Goal: Find specific page/section: Find specific page/section

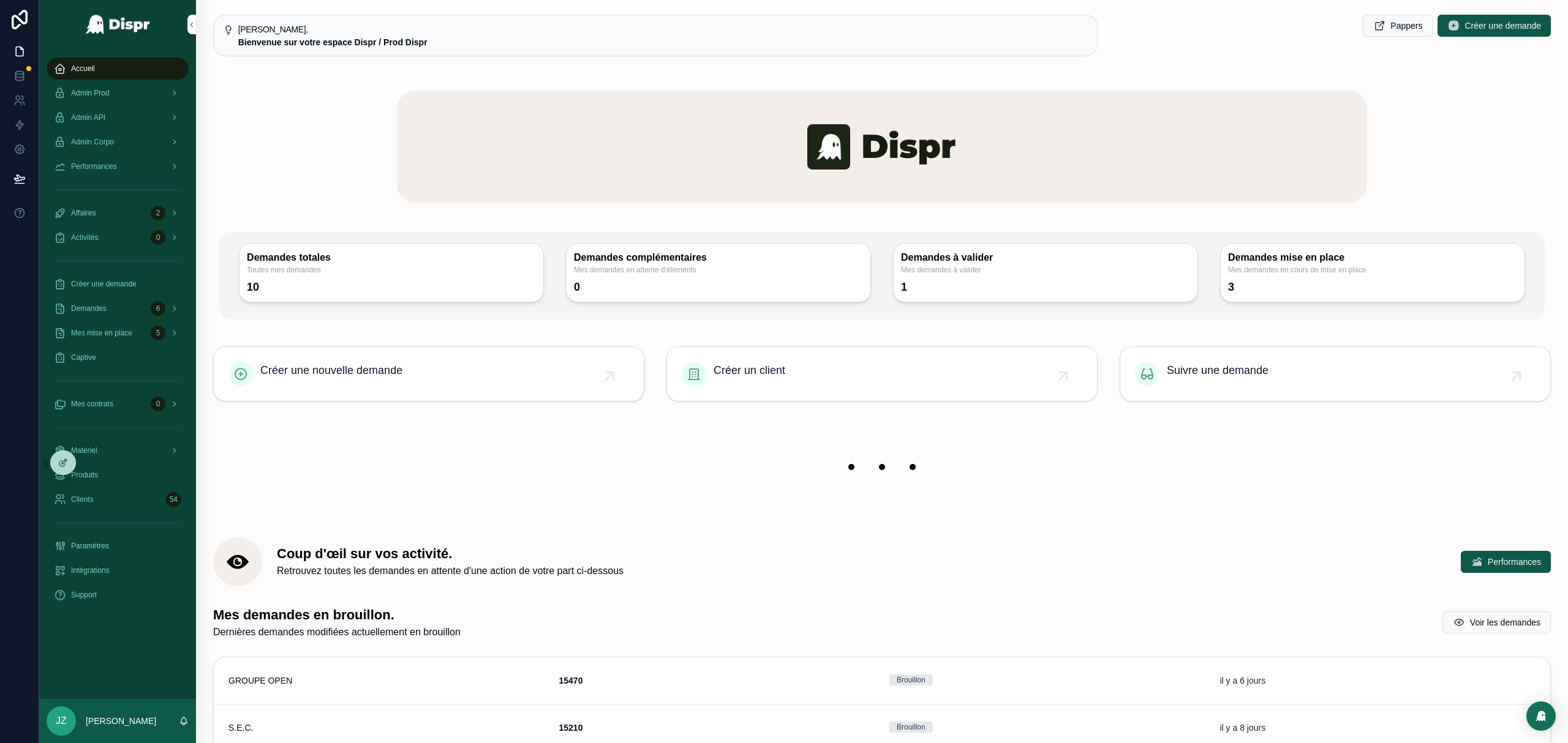
click at [106, 167] on span "Performances" at bounding box center [94, 166] width 46 height 10
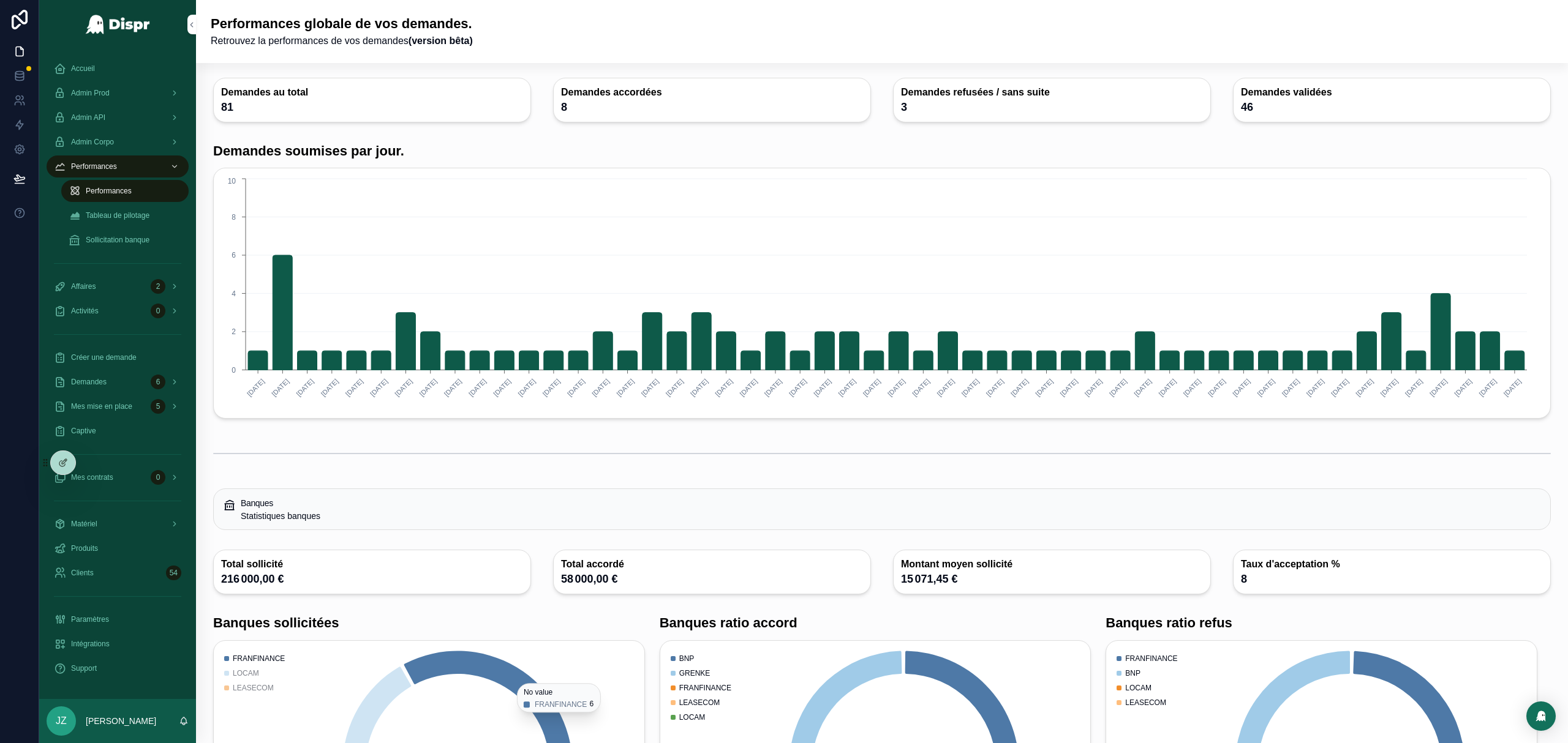
click at [138, 239] on span "Sollicitation banque" at bounding box center [117, 240] width 63 height 10
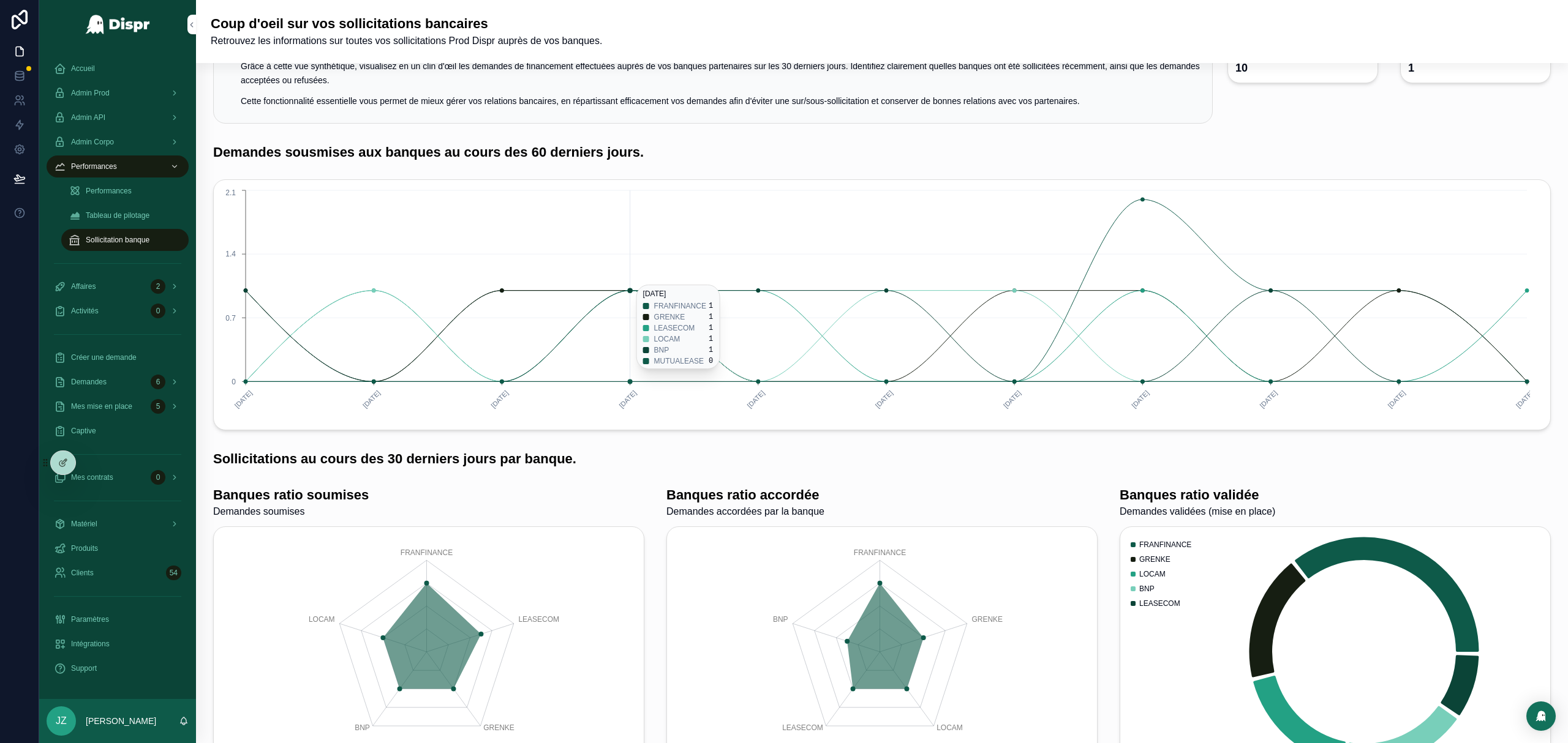
scroll to position [69, 0]
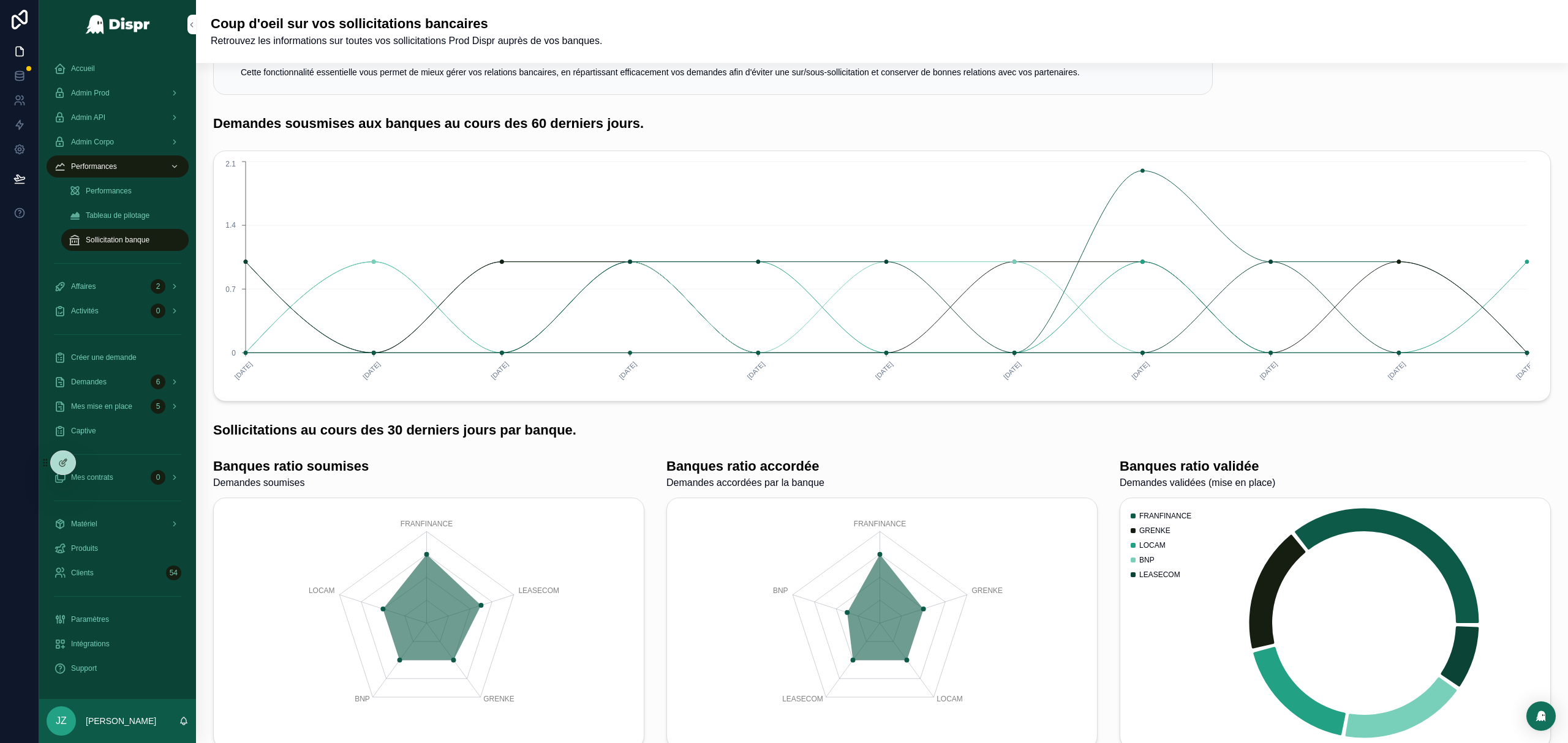
click at [123, 218] on span "Tableau de pilotage" at bounding box center [117, 215] width 63 height 10
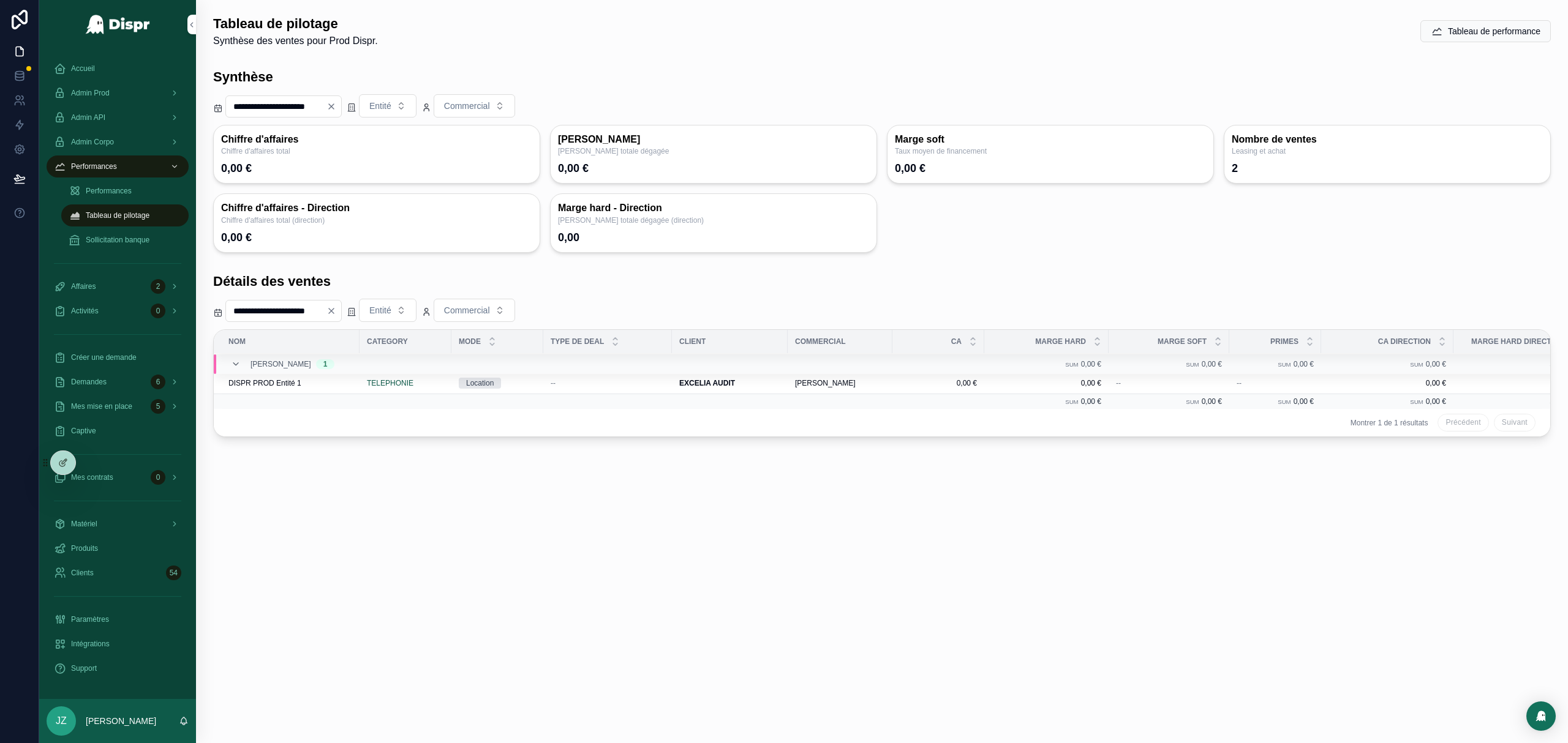
click at [128, 189] on span "Performances" at bounding box center [109, 190] width 46 height 10
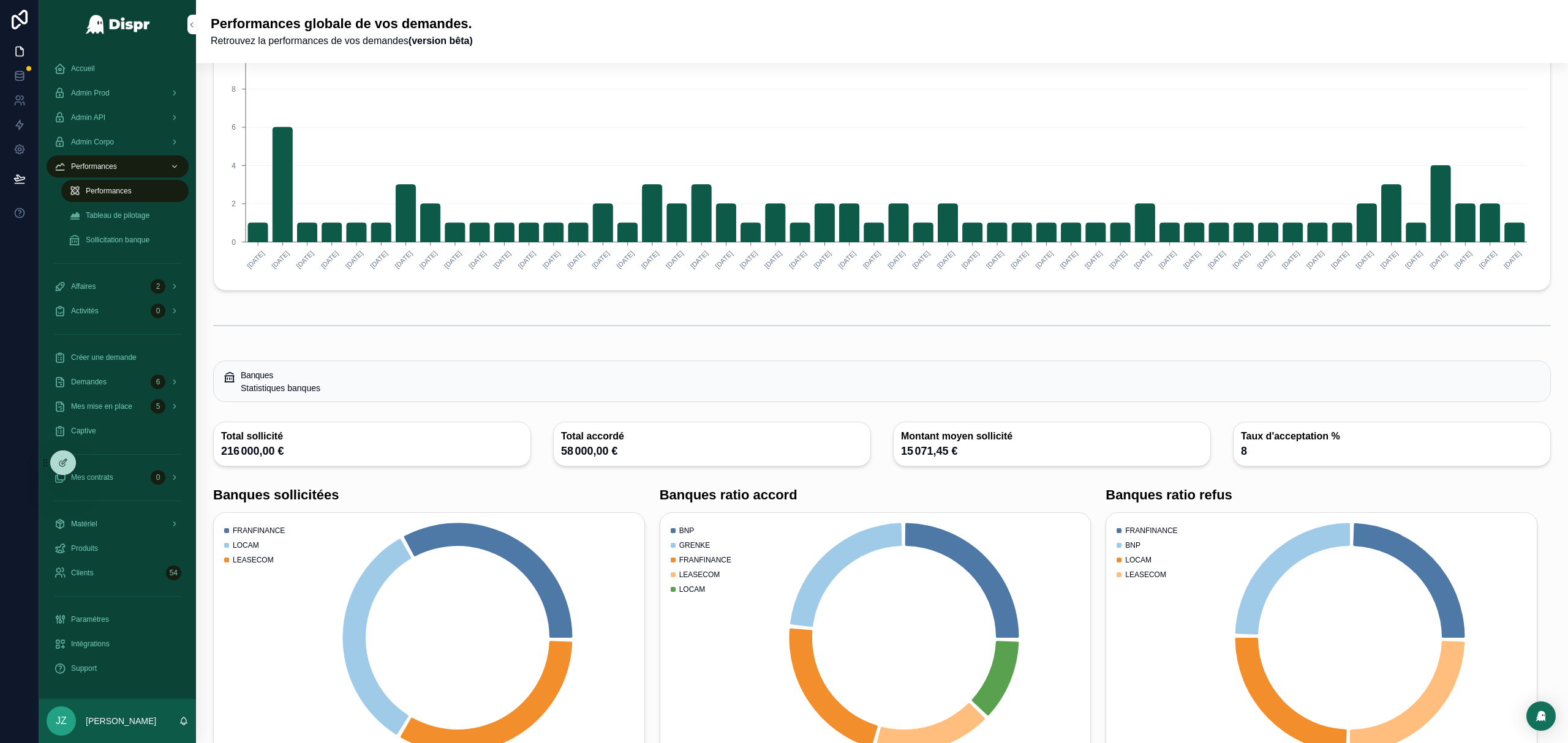
scroll to position [121, 0]
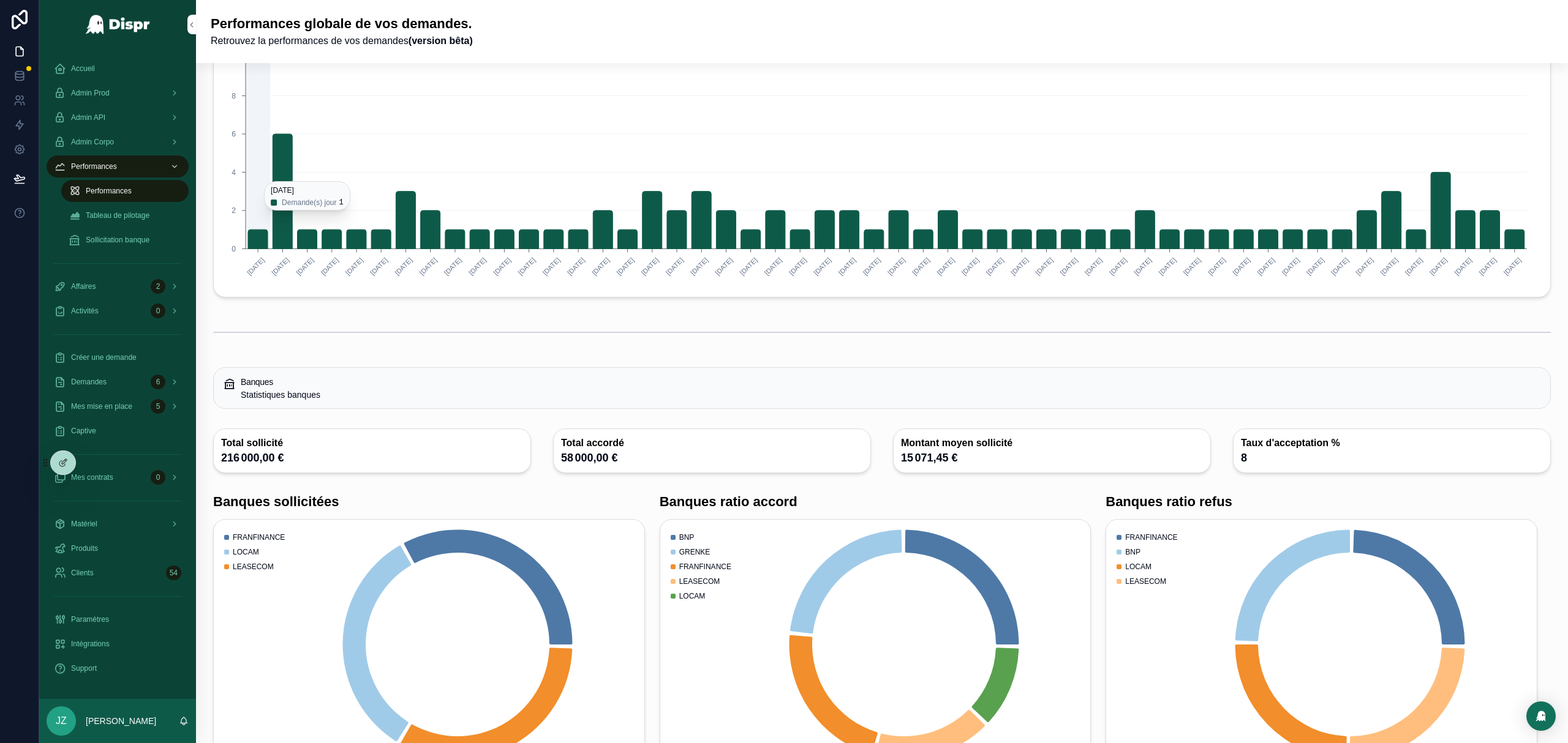
click at [706, 221] on icon "chart" at bounding box center [701, 221] width 20 height 58
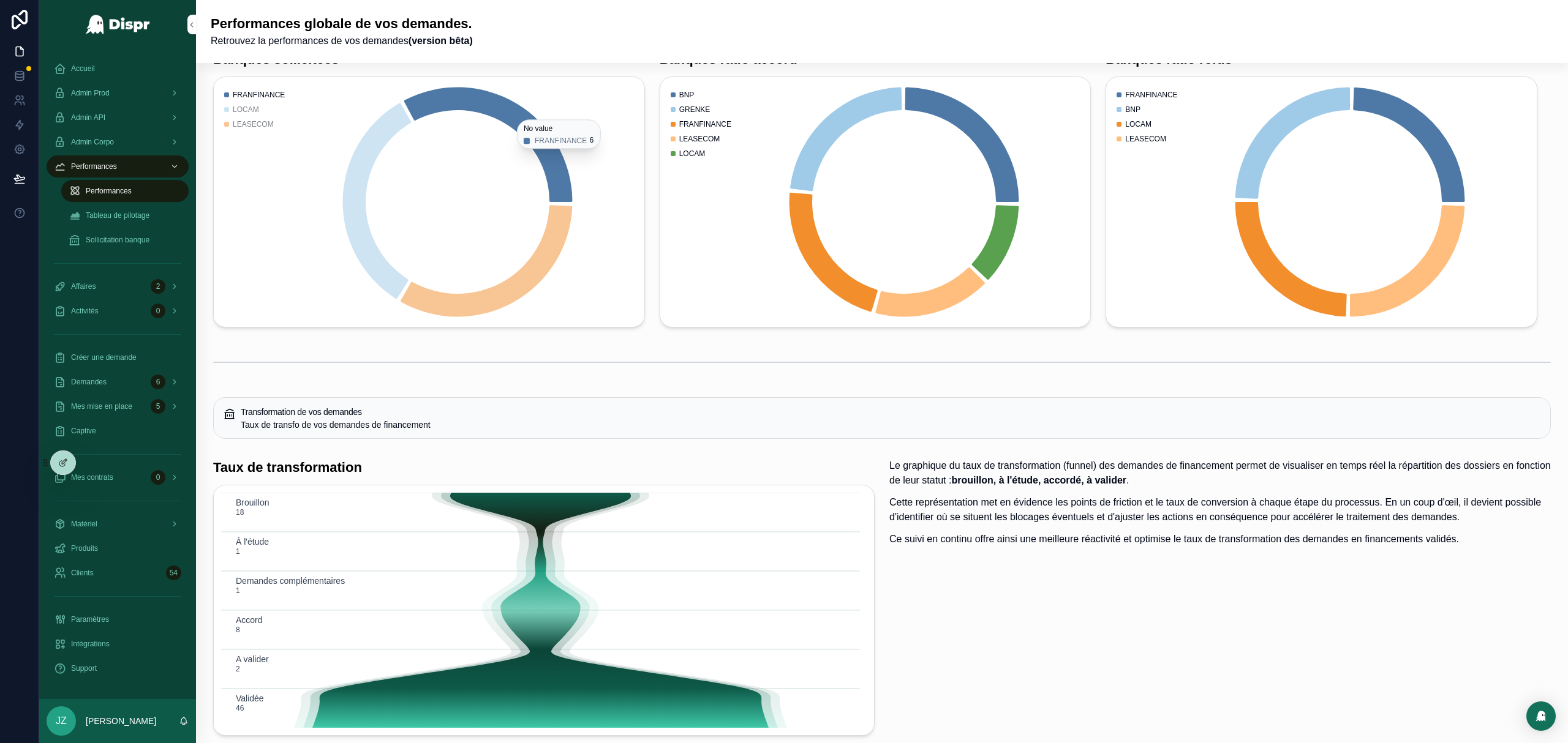
scroll to position [515, 0]
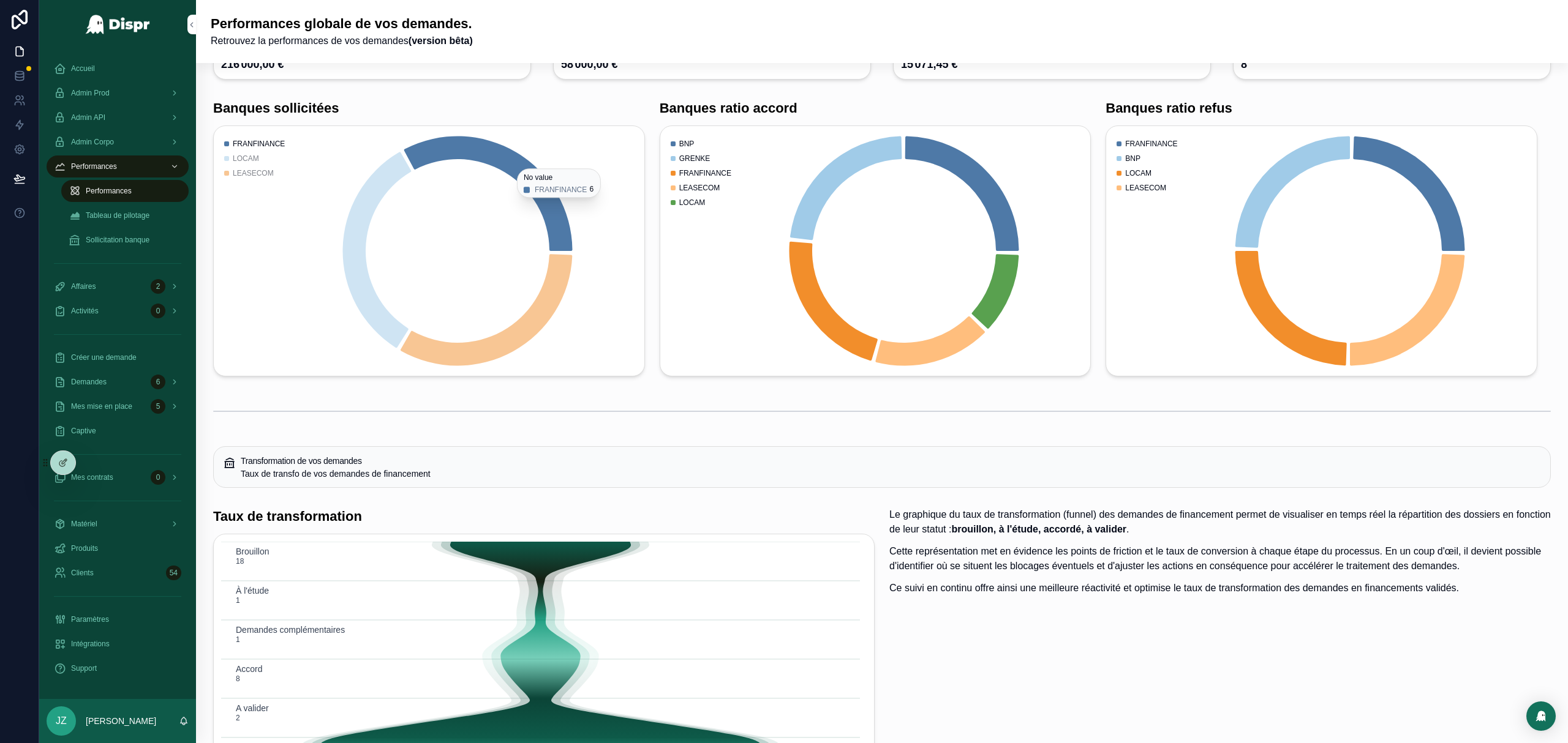
click at [128, 210] on span "Tableau de pilotage" at bounding box center [117, 215] width 63 height 10
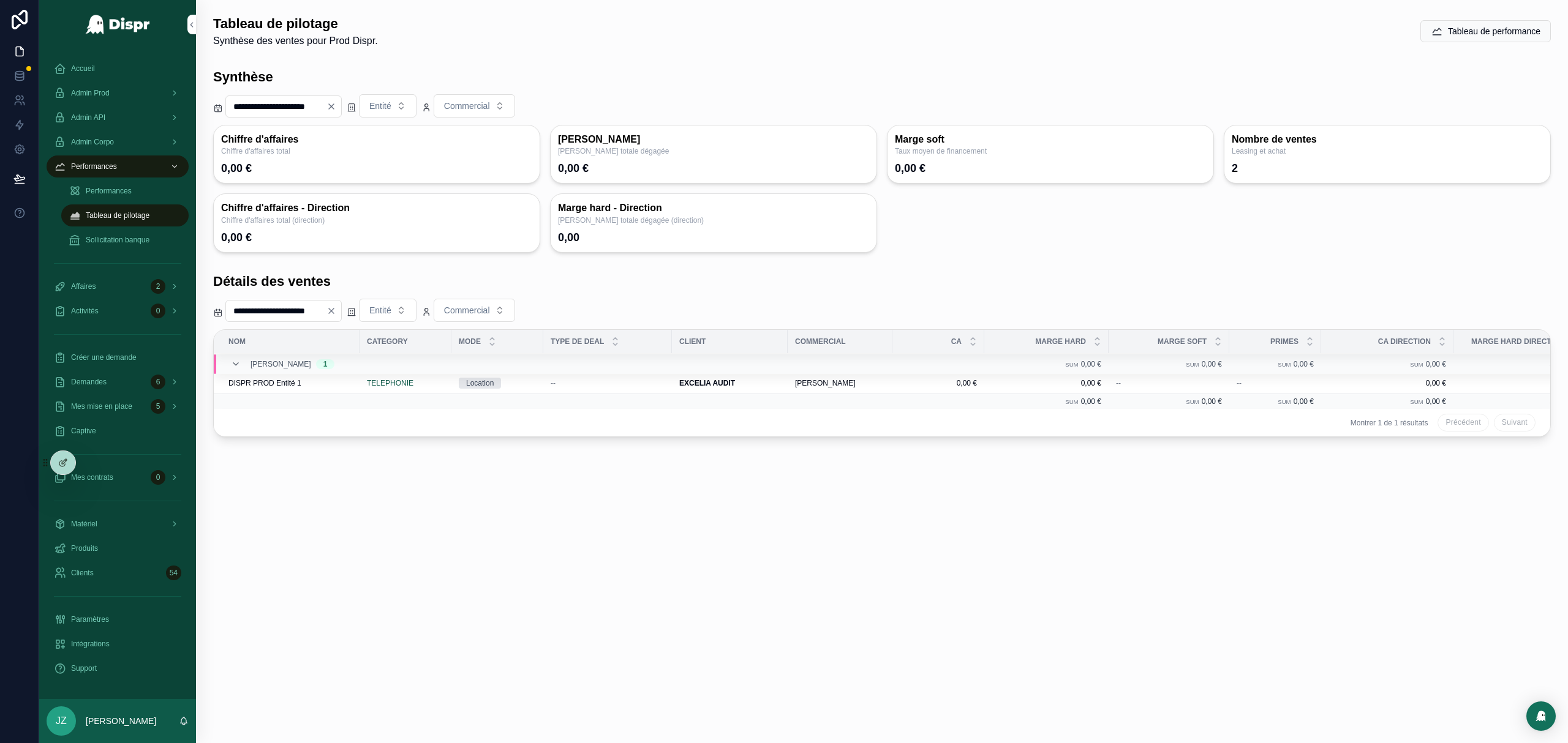
click at [120, 242] on span "Sollicitation banque" at bounding box center [117, 240] width 63 height 10
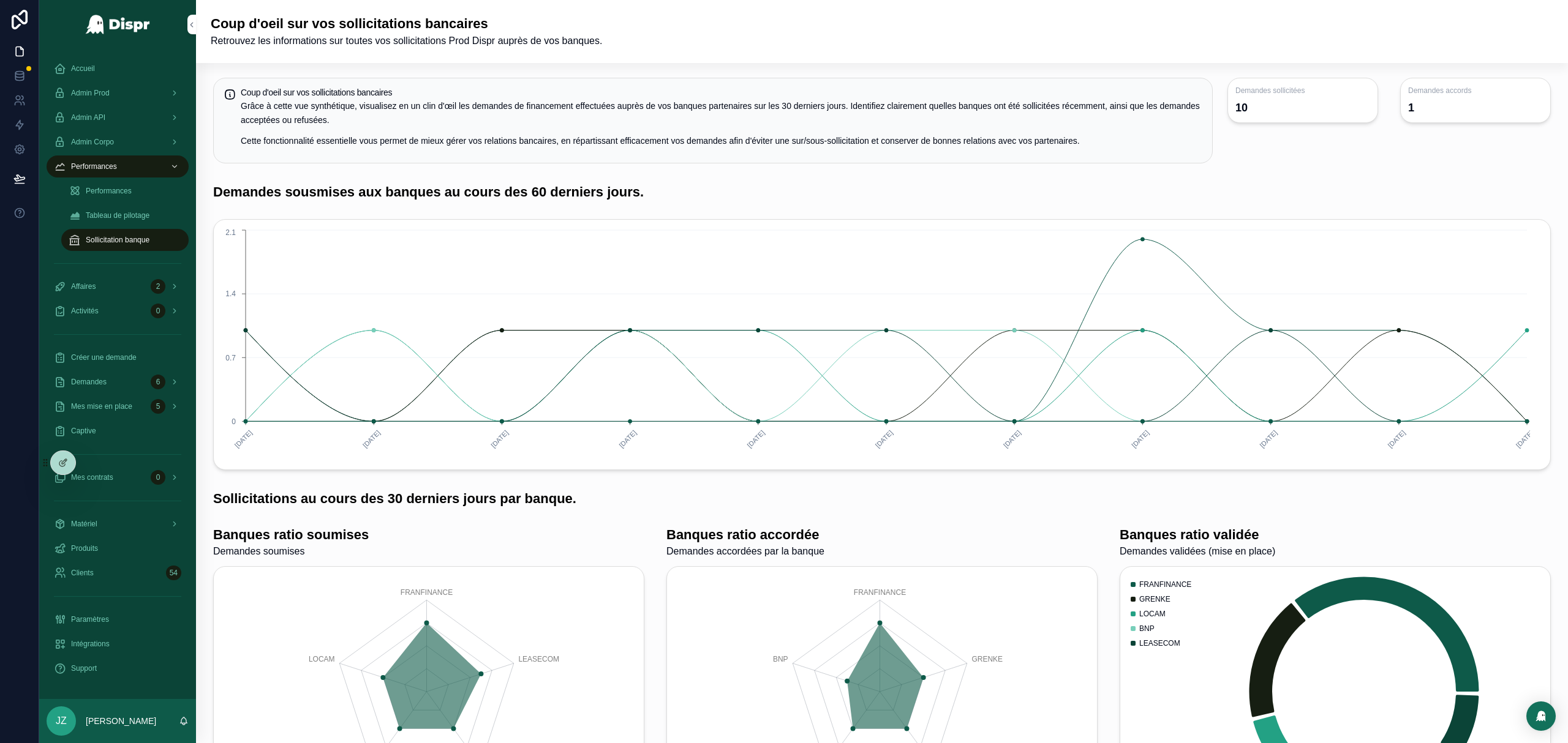
click at [126, 182] on div "Performances" at bounding box center [125, 191] width 113 height 20
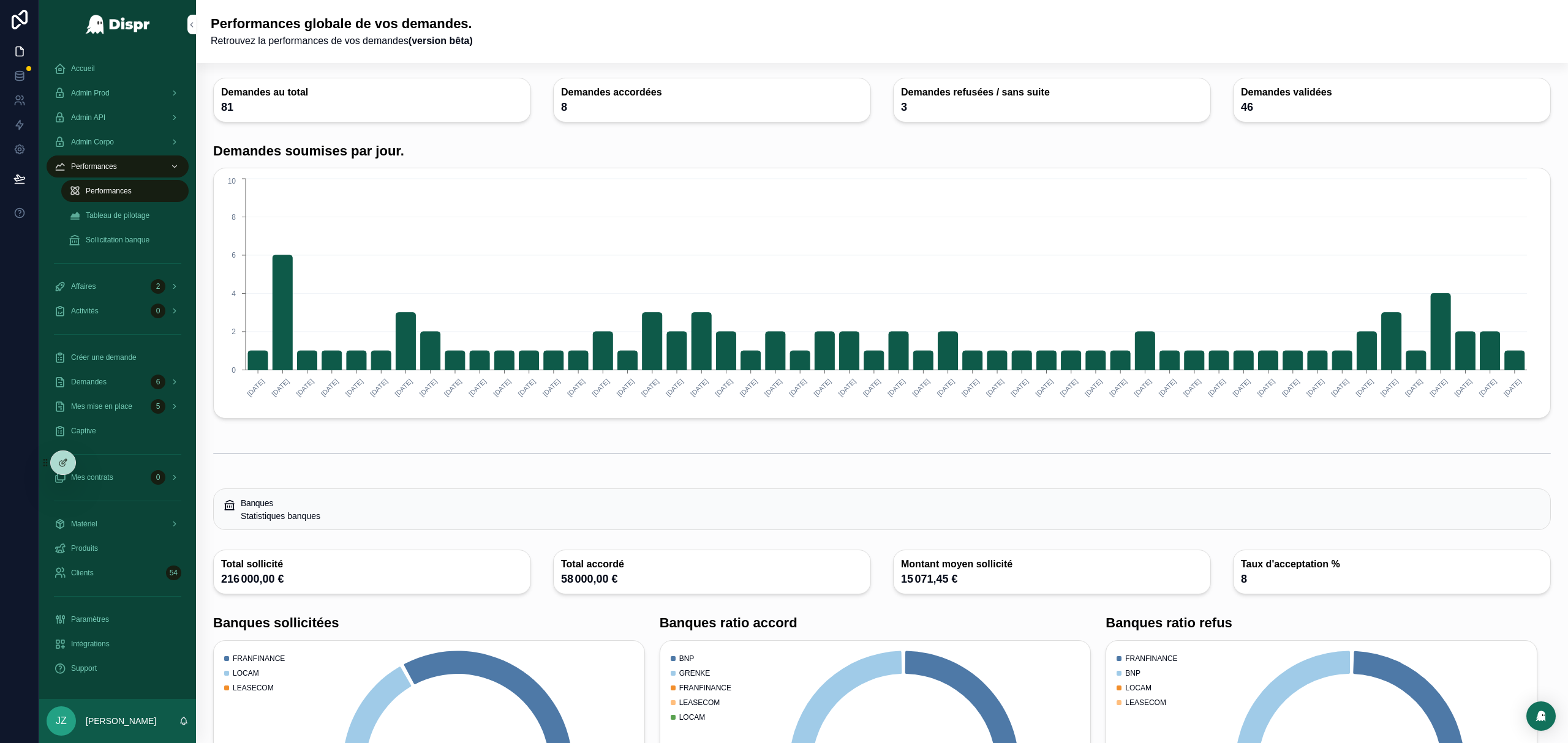
click at [143, 210] on span "Tableau de pilotage" at bounding box center [117, 215] width 63 height 10
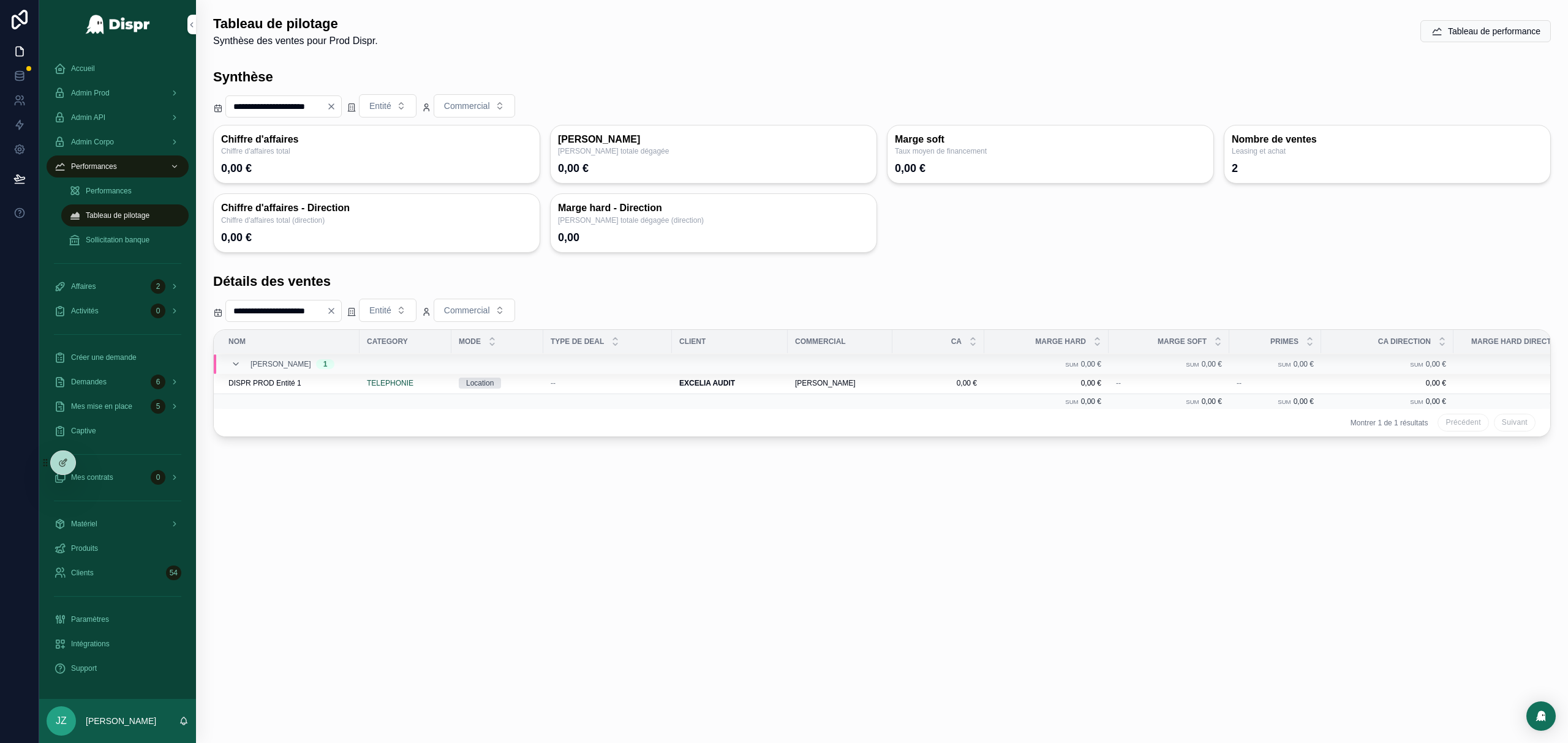
click at [235, 365] on icon "scrollable content" at bounding box center [235, 364] width 10 height 10
click at [515, 110] on button "Commercial" at bounding box center [474, 106] width 81 height 24
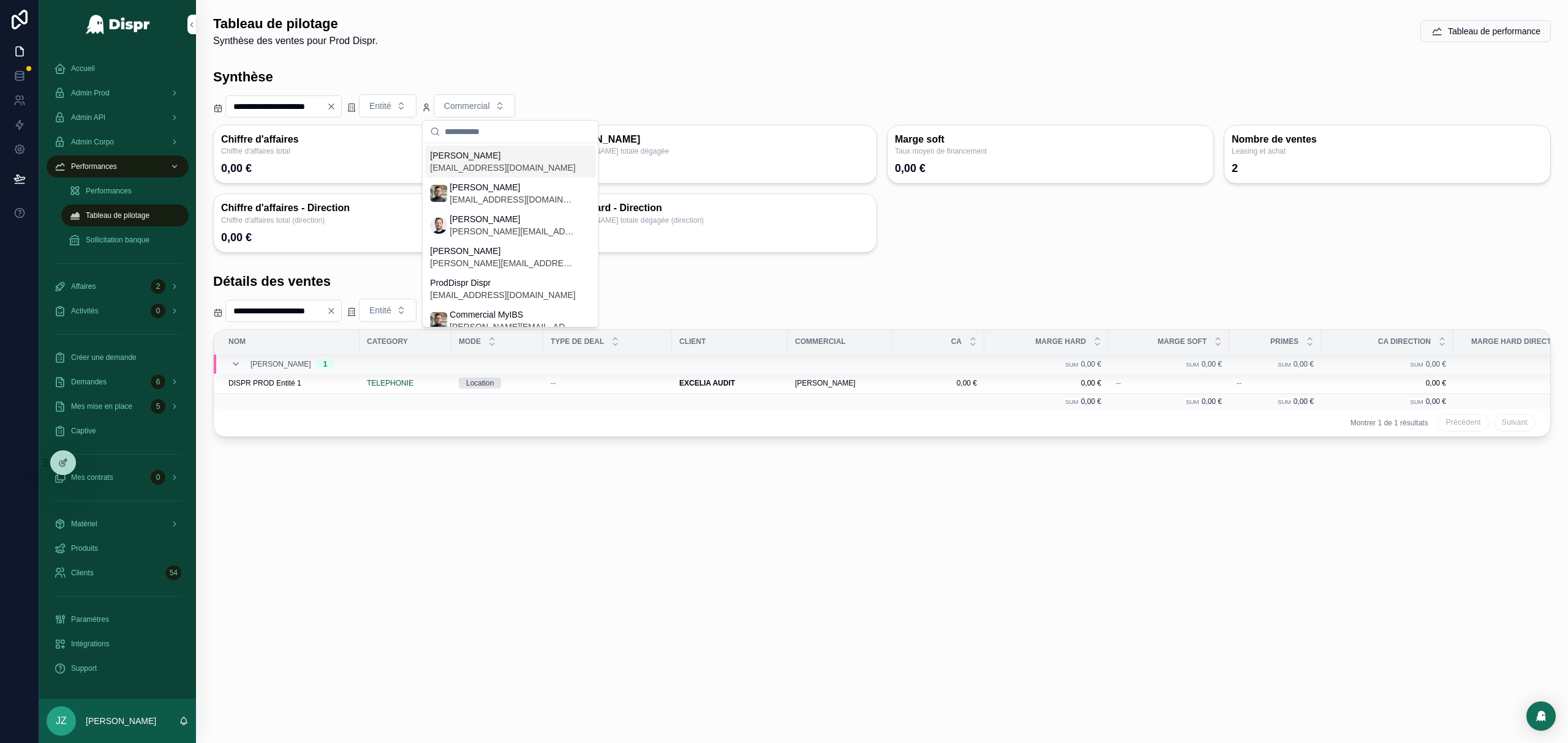
click at [608, 74] on div "Synthèse" at bounding box center [882, 77] width 1338 height 19
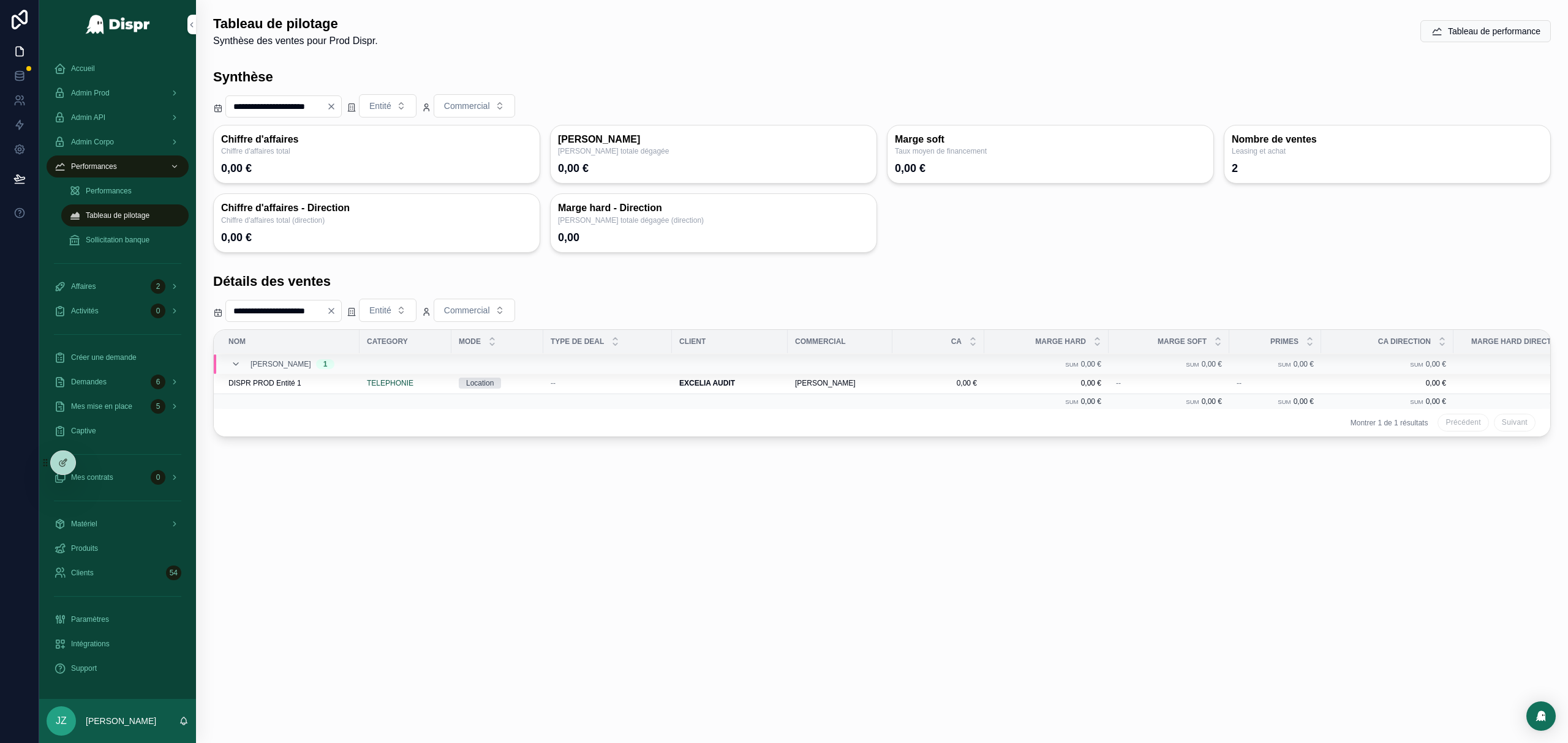
click at [126, 93] on div "Admin Prod" at bounding box center [117, 93] width 128 height 20
